Goal: Task Accomplishment & Management: Complete application form

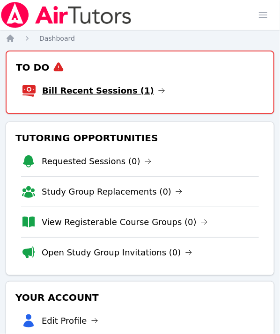
click at [158, 90] on icon at bounding box center [161, 90] width 7 height 7
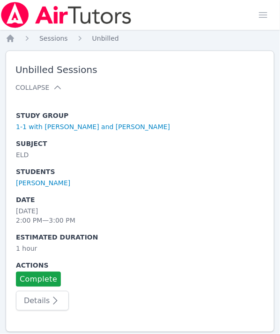
scroll to position [7, 0]
click at [34, 272] on link "Complete" at bounding box center [38, 279] width 45 height 15
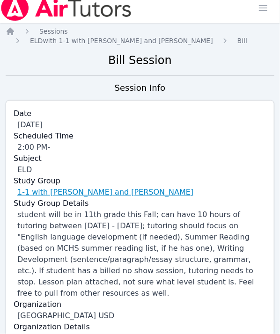
scroll to position [288, 0]
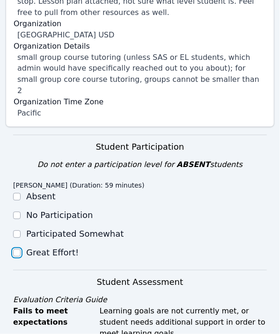
click at [19, 249] on input "Great Effort!" at bounding box center [16, 252] width 7 height 7
checkbox input "true"
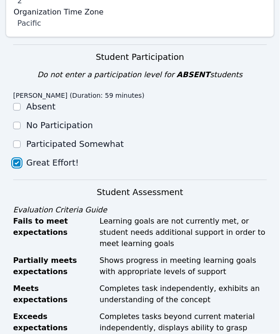
scroll to position [521, 0]
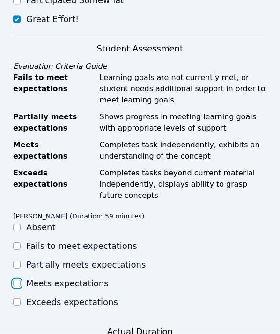
click at [19, 280] on input "Meets expectations" at bounding box center [16, 283] width 7 height 7
checkbox input "true"
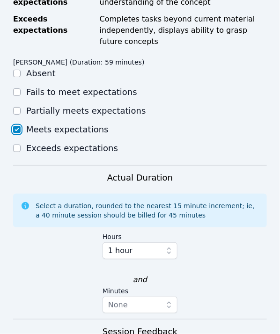
scroll to position [802, 0]
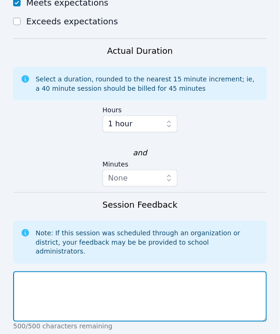
click at [76, 271] on textarea at bounding box center [139, 296] width 253 height 50
type textarea "Super hard working and focused"
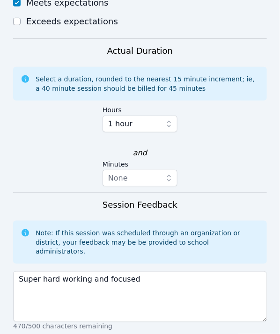
scroll to position [918, 0]
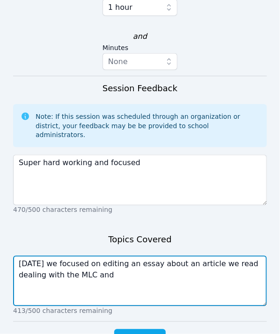
click at [109, 256] on textarea "Today we focused on editing an essay about an article we read dealing with the …" at bounding box center [139, 281] width 253 height 50
type textarea "Today we focused on editing an essay about an article we read dealing with the …"
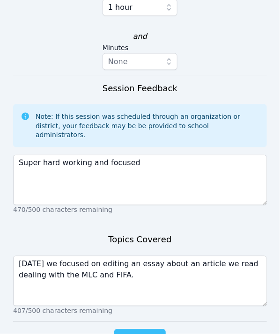
click at [136, 332] on span "Complete" at bounding box center [140, 338] width 42 height 13
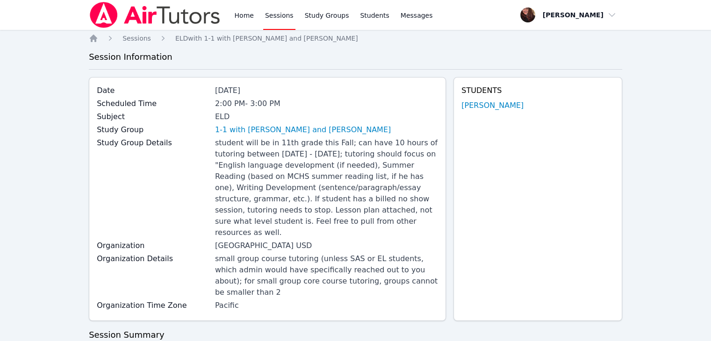
click at [256, 12] on div "Home Sessions Study Groups Students Messages" at bounding box center [333, 15] width 202 height 30
click at [247, 14] on link "Home" at bounding box center [243, 15] width 23 height 30
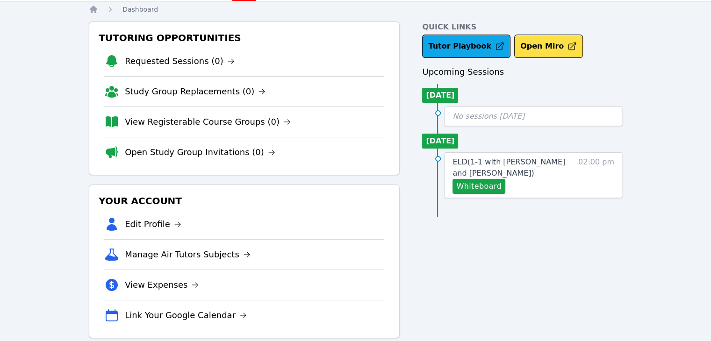
scroll to position [44, 0]
